Goal: Information Seeking & Learning: Learn about a topic

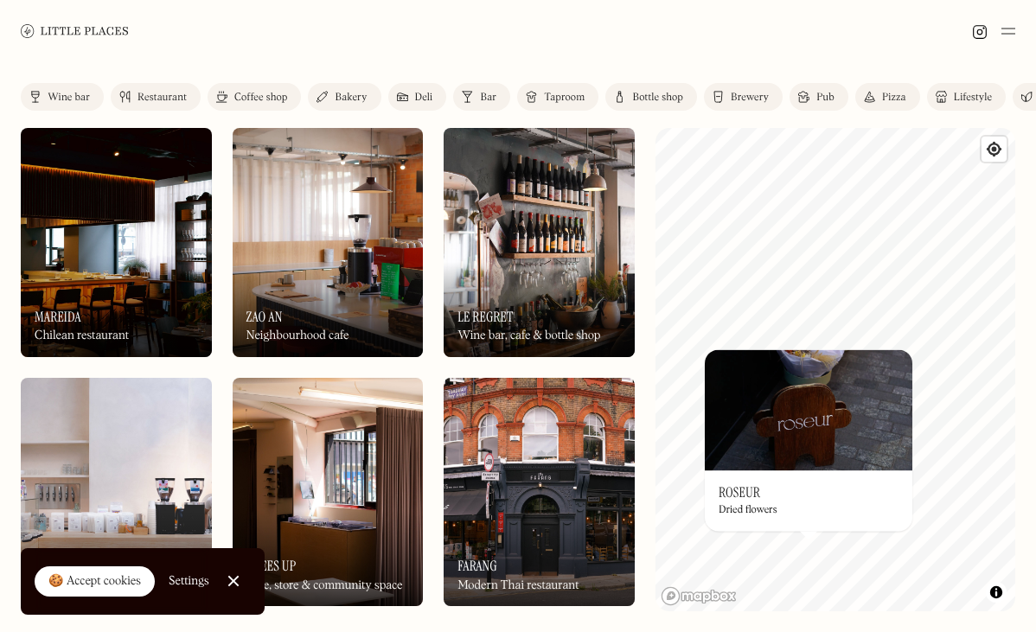
click at [150, 102] on link "Restaurant" at bounding box center [156, 97] width 90 height 28
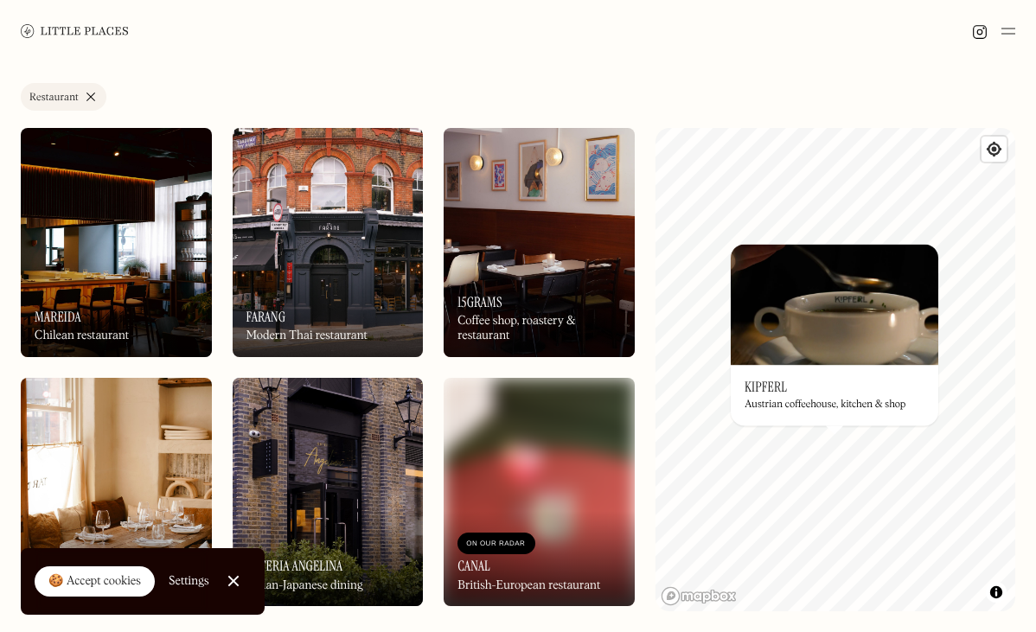
click at [858, 341] on img at bounding box center [833, 304] width 207 height 121
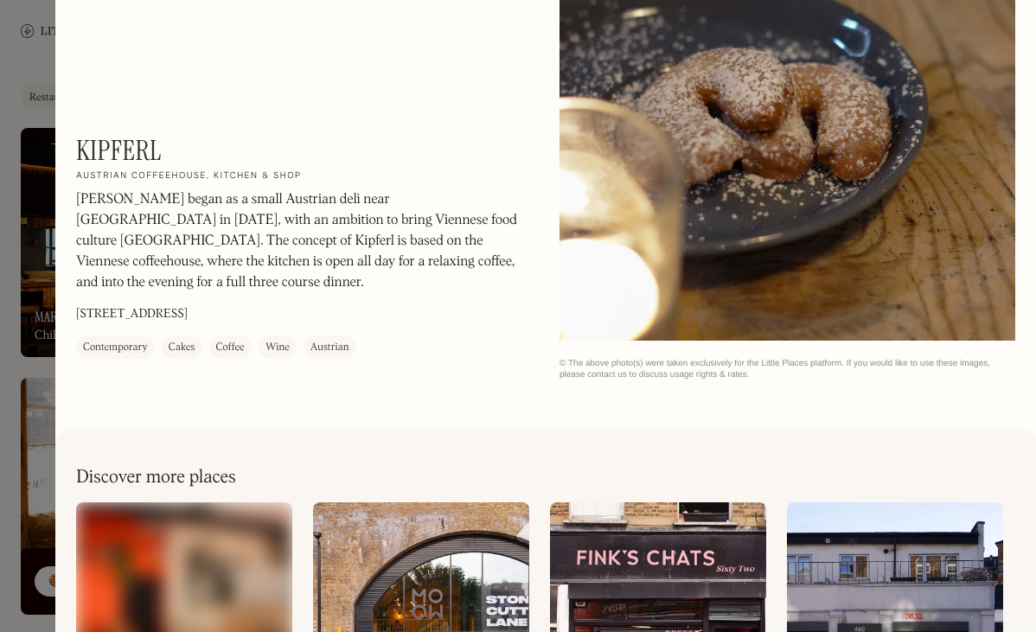
scroll to position [2761, 0]
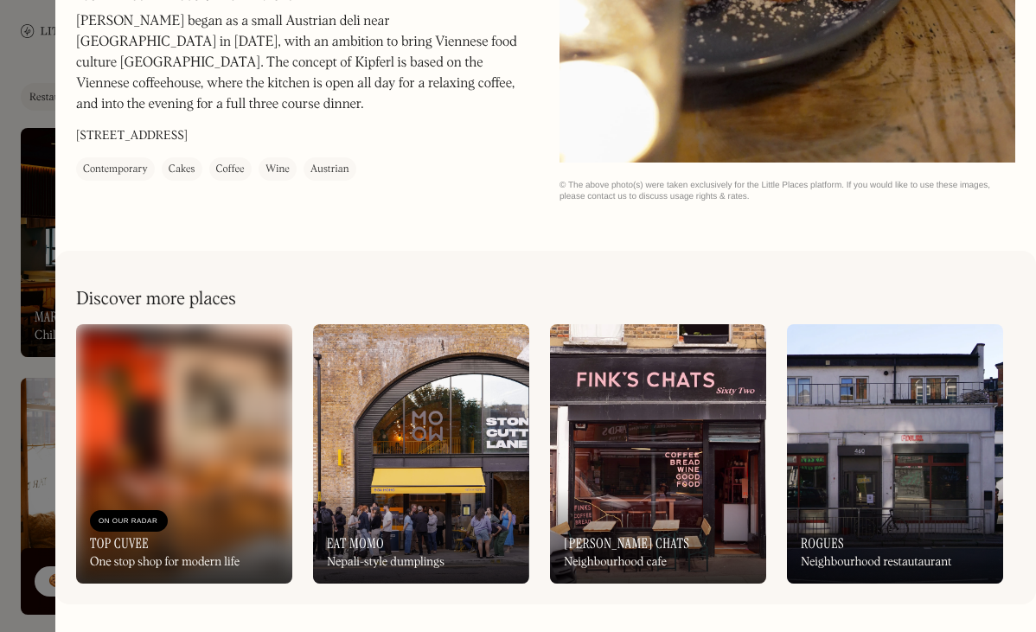
click at [9, 277] on div at bounding box center [518, 316] width 1036 height 632
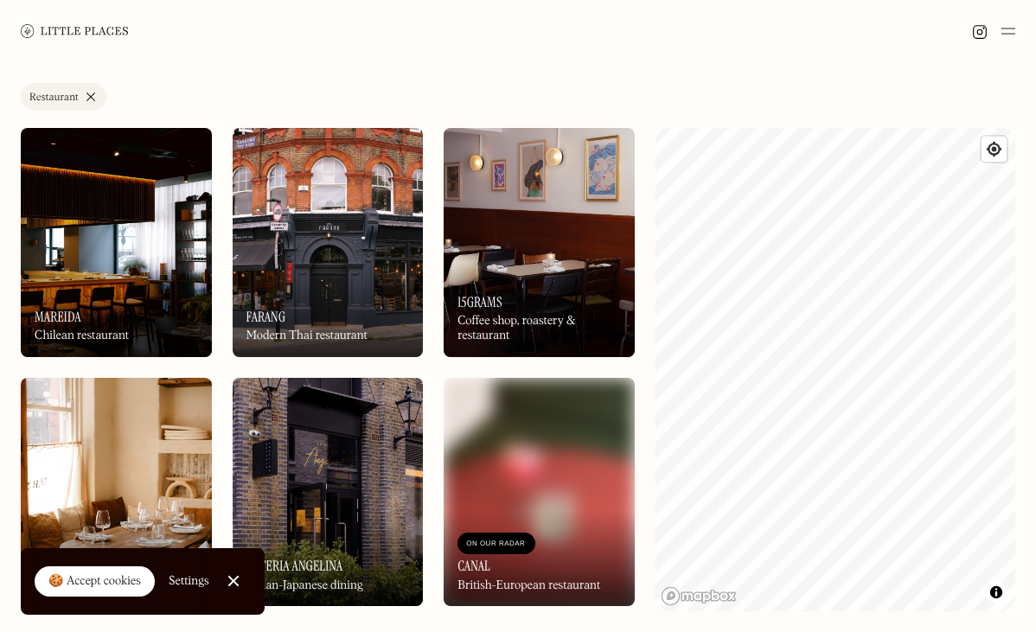
click at [888, 631] on html "Places Map Store About Apply 🍪 Accept cookies Settings Close Cookie Popup Close…" at bounding box center [518, 316] width 1036 height 632
click at [1020, 367] on div "Label Restaurant Wine bar Restaurant Coffee shop Bakery Deli Bar Taproom Bottle…" at bounding box center [518, 347] width 1036 height 570
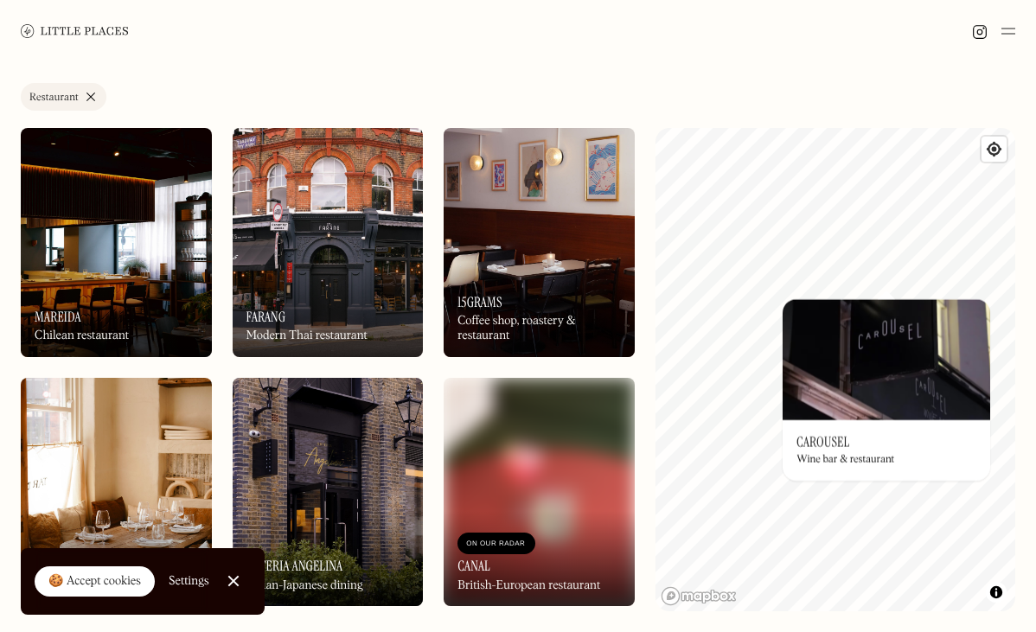
click at [928, 349] on div "© Mapbox © OpenStreetMap Improve this map On Our Radar Carousel Wine bar & rest…" at bounding box center [835, 369] width 360 height 483
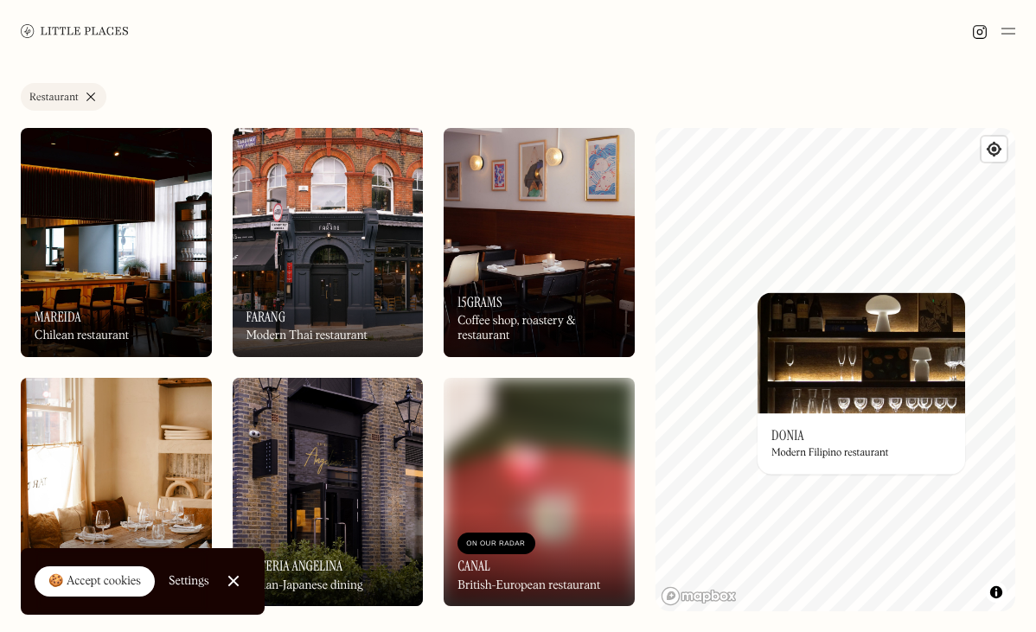
click at [364, 277] on div "On Our Radar Farang Modern Thai restaurant" at bounding box center [328, 309] width 191 height 95
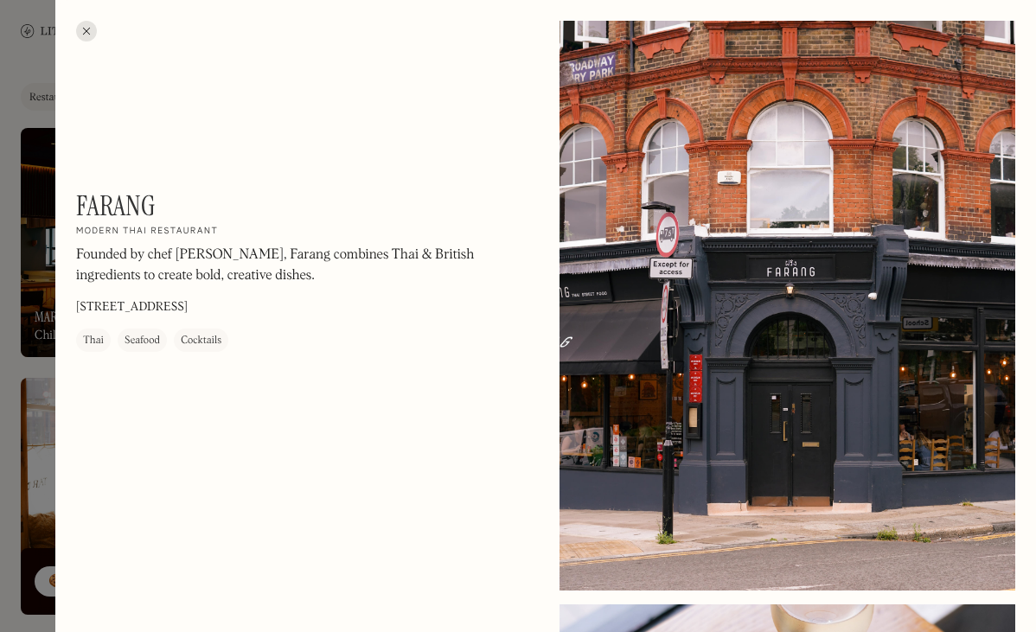
click at [84, 32] on div at bounding box center [86, 31] width 21 height 21
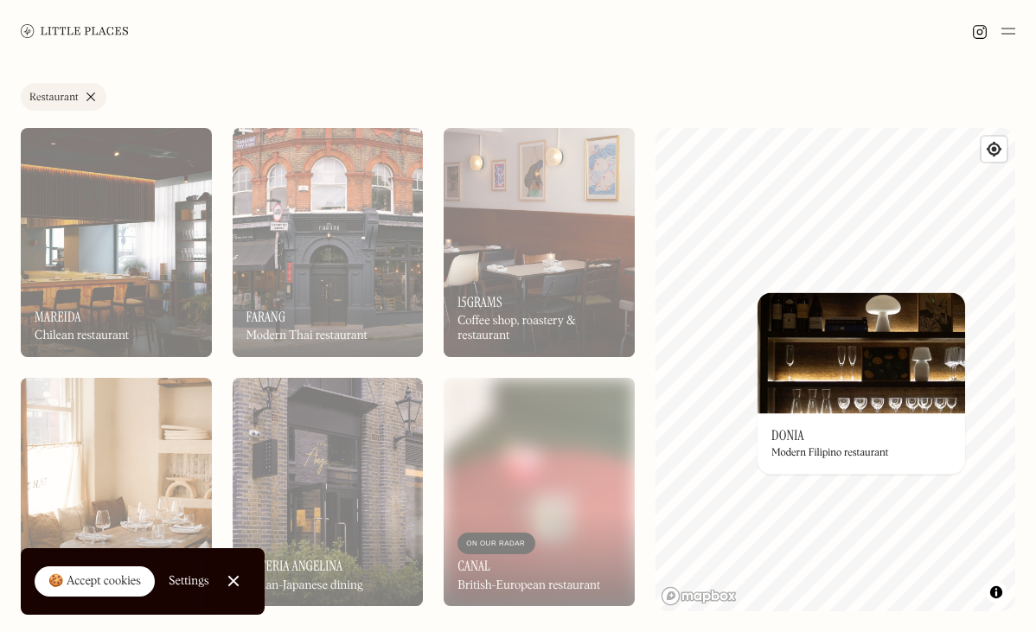
click at [329, 291] on div "On Our Radar Farang Modern Thai restaurant" at bounding box center [328, 309] width 191 height 95
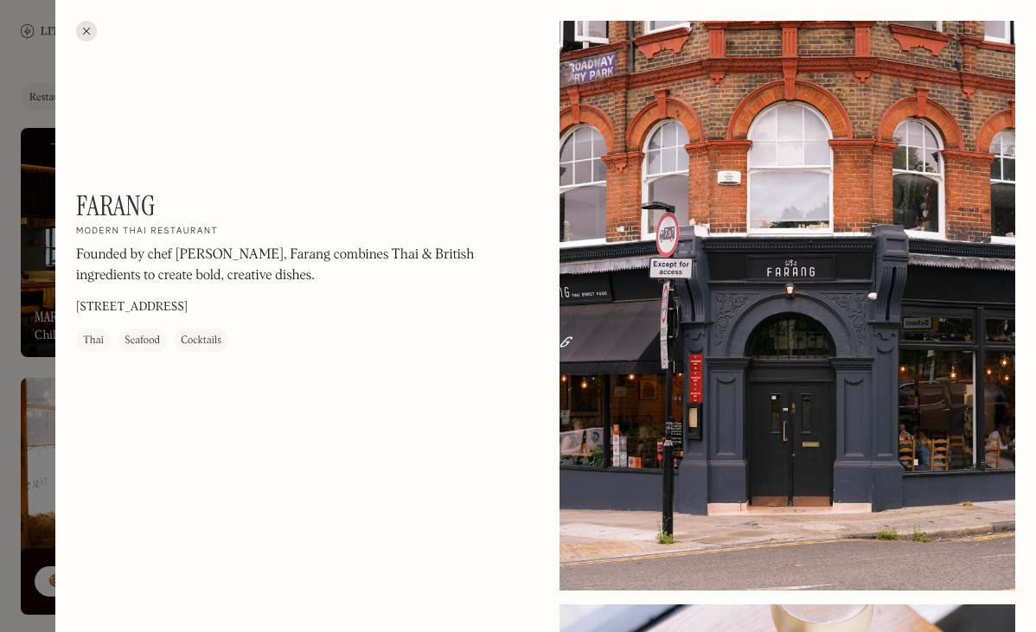
click at [79, 29] on div at bounding box center [86, 31] width 21 height 21
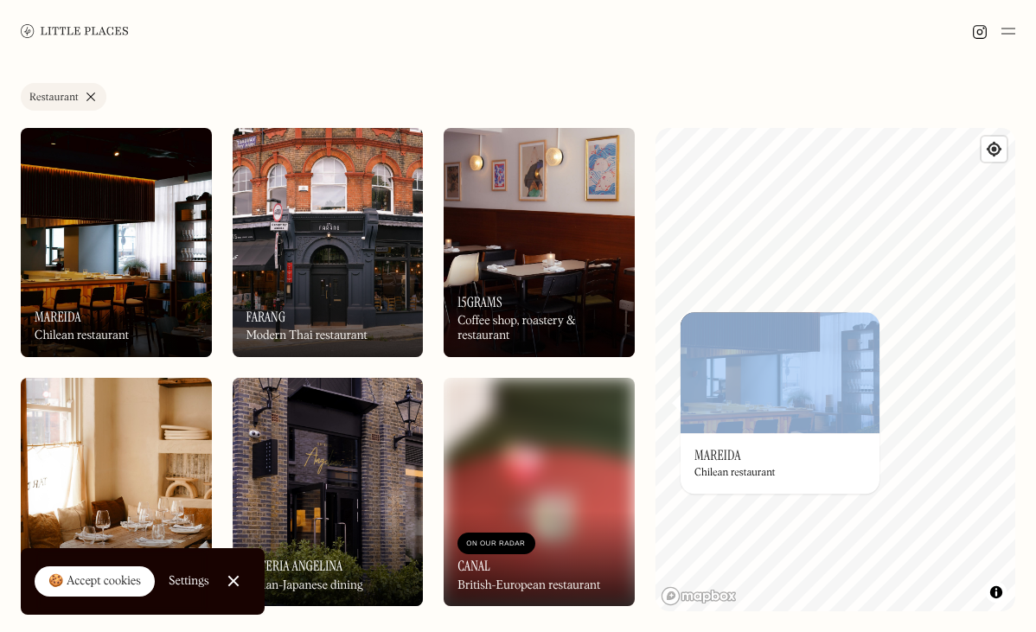
drag, startPoint x: 653, startPoint y: 457, endPoint x: 756, endPoint y: 373, distance: 132.7
click at [755, 374] on div "Label Restaurant Wine bar Restaurant Coffee shop Bakery Deli Bar Taproom Bottle…" at bounding box center [518, 347] width 1036 height 570
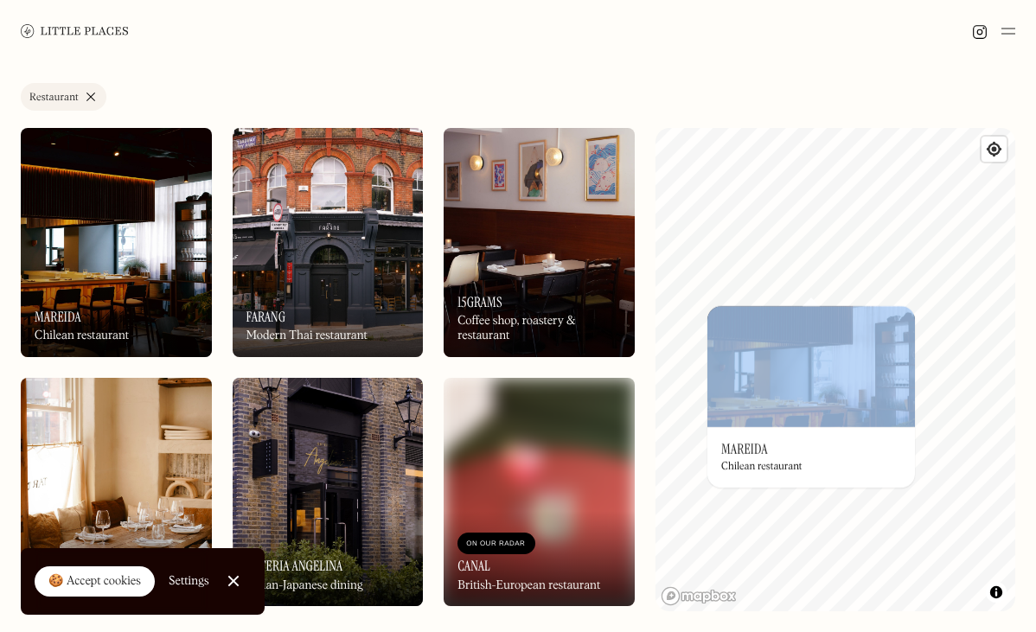
click at [857, 125] on div "Label Restaurant Wine bar Restaurant Coffee shop Bakery Deli Bar Taproom Bottle…" at bounding box center [518, 347] width 1036 height 570
